Goal: Information Seeking & Learning: Learn about a topic

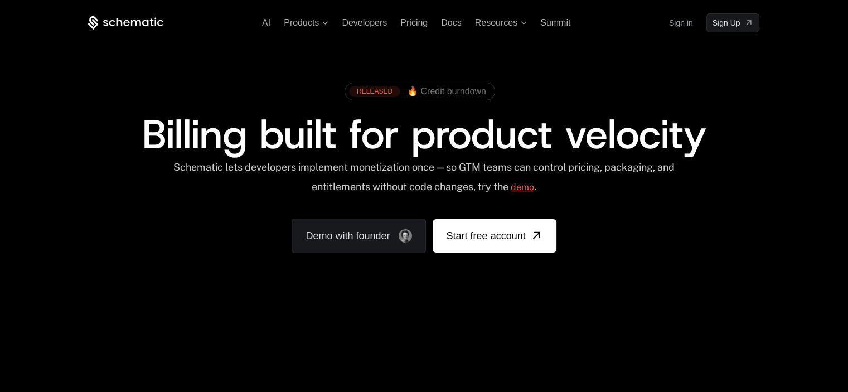
click at [529, 188] on link "demo" at bounding box center [522, 187] width 23 height 27
